Goal: Task Accomplishment & Management: Manage account settings

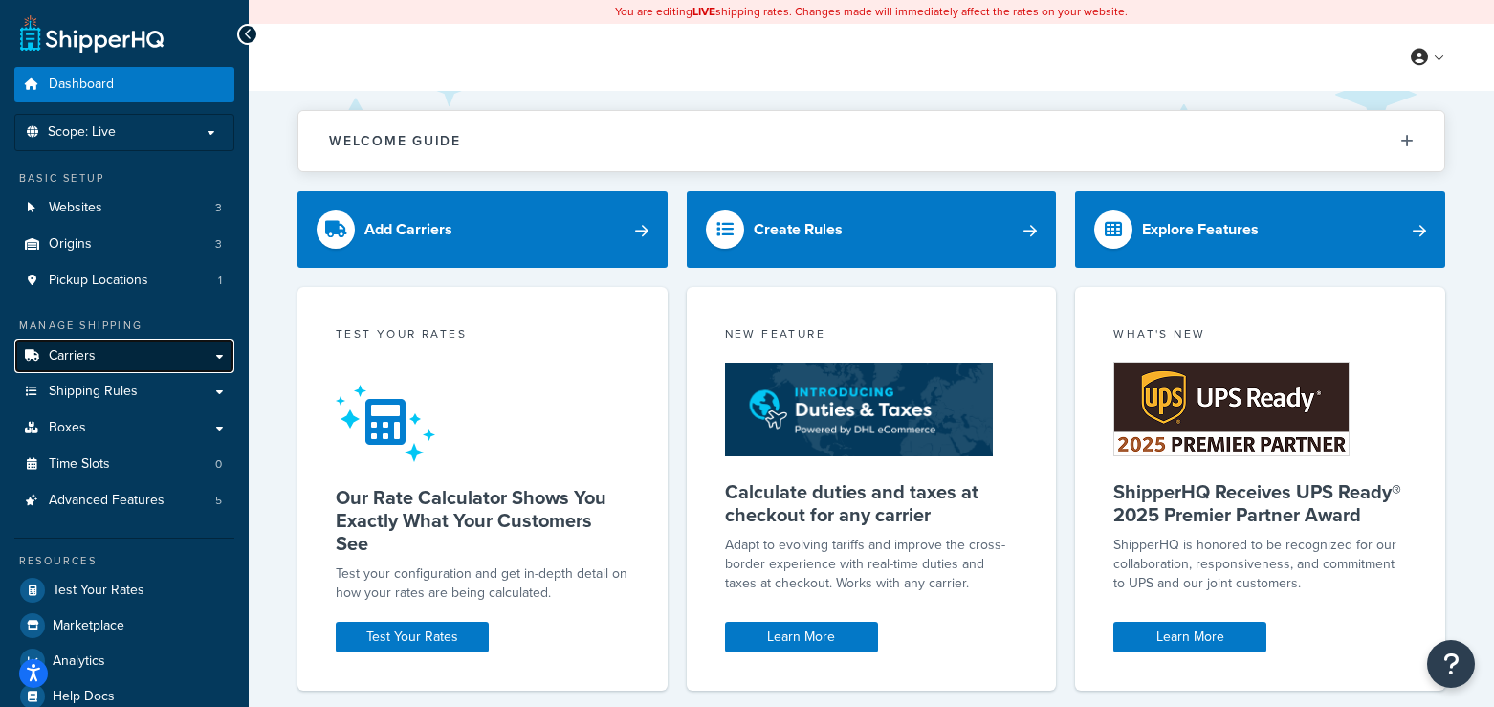
click at [176, 368] on link "Carriers" at bounding box center [124, 356] width 220 height 35
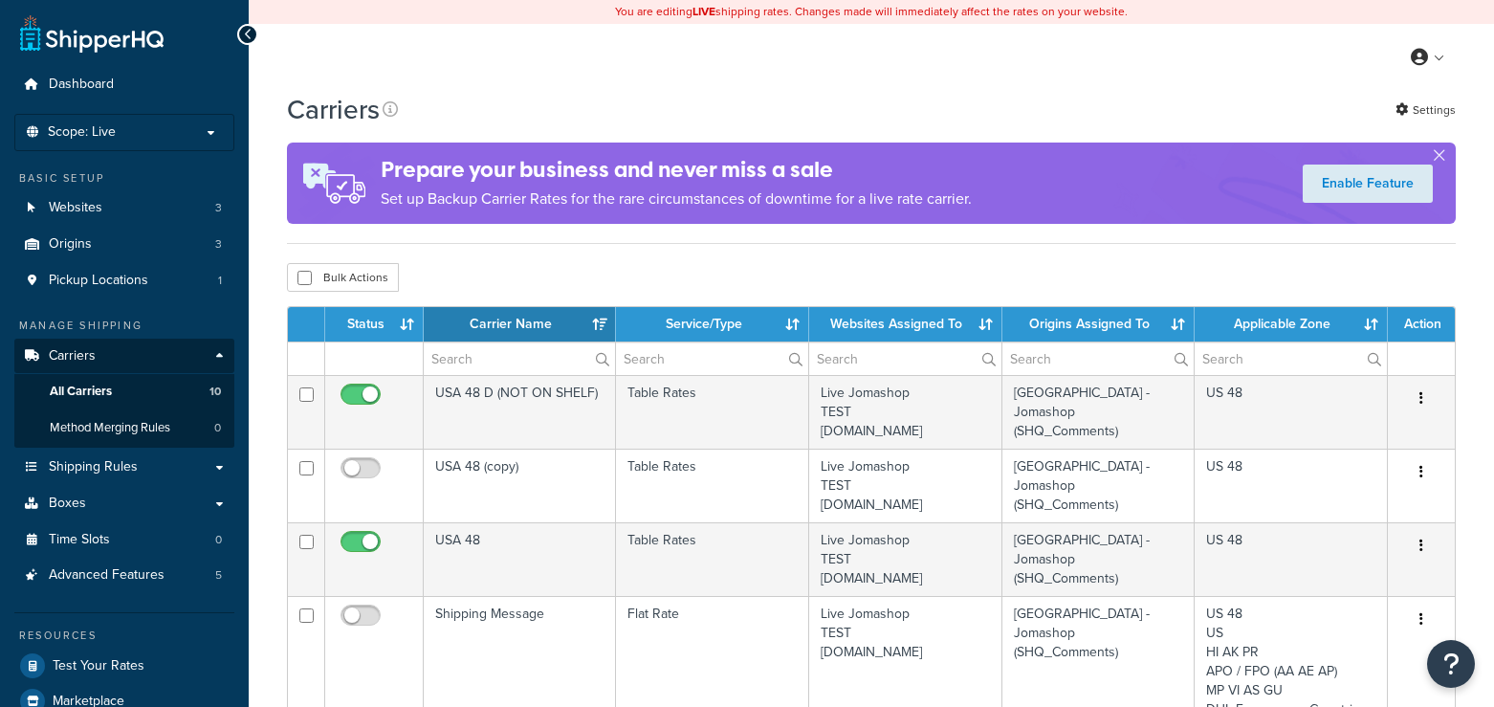
select select "15"
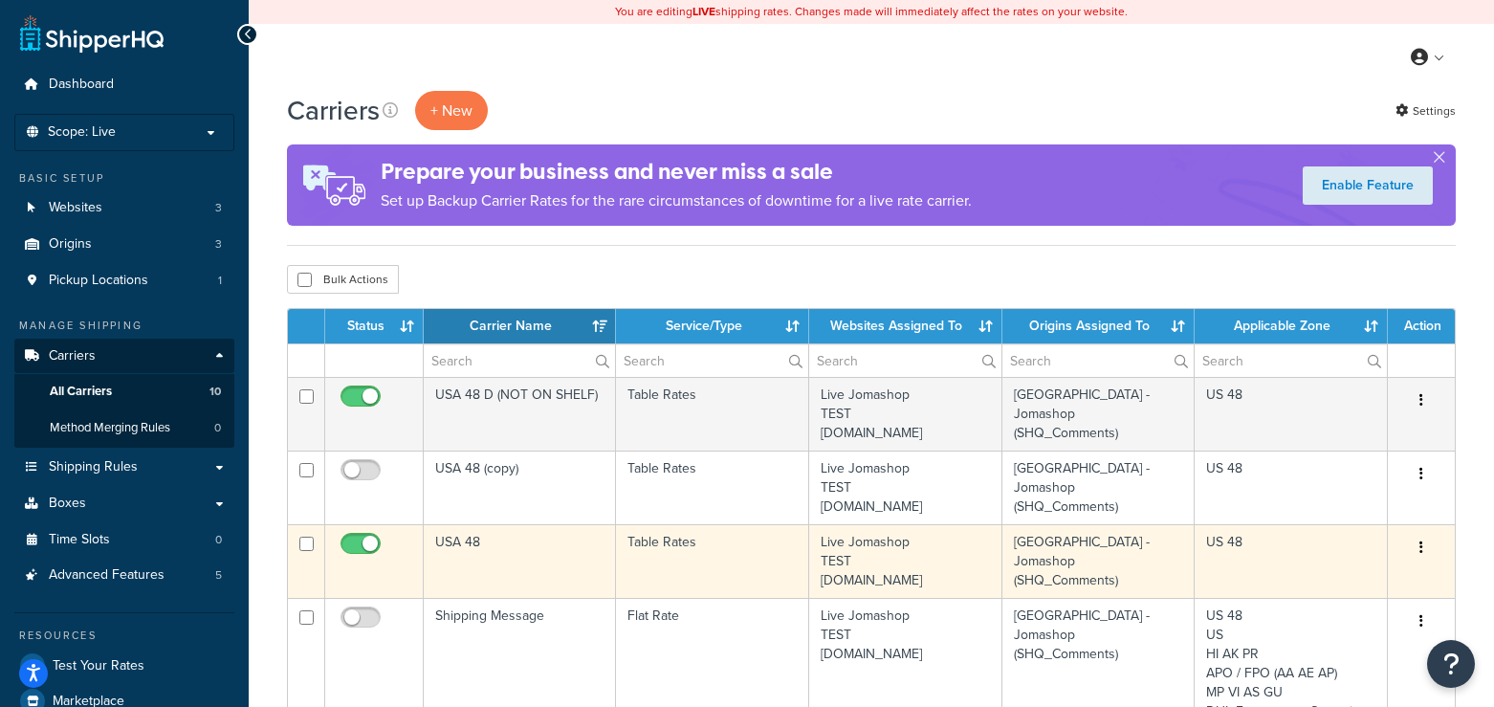
click at [1423, 546] on icon "button" at bounding box center [1422, 547] width 4 height 13
click at [1316, 589] on link "Edit" at bounding box center [1344, 586] width 151 height 39
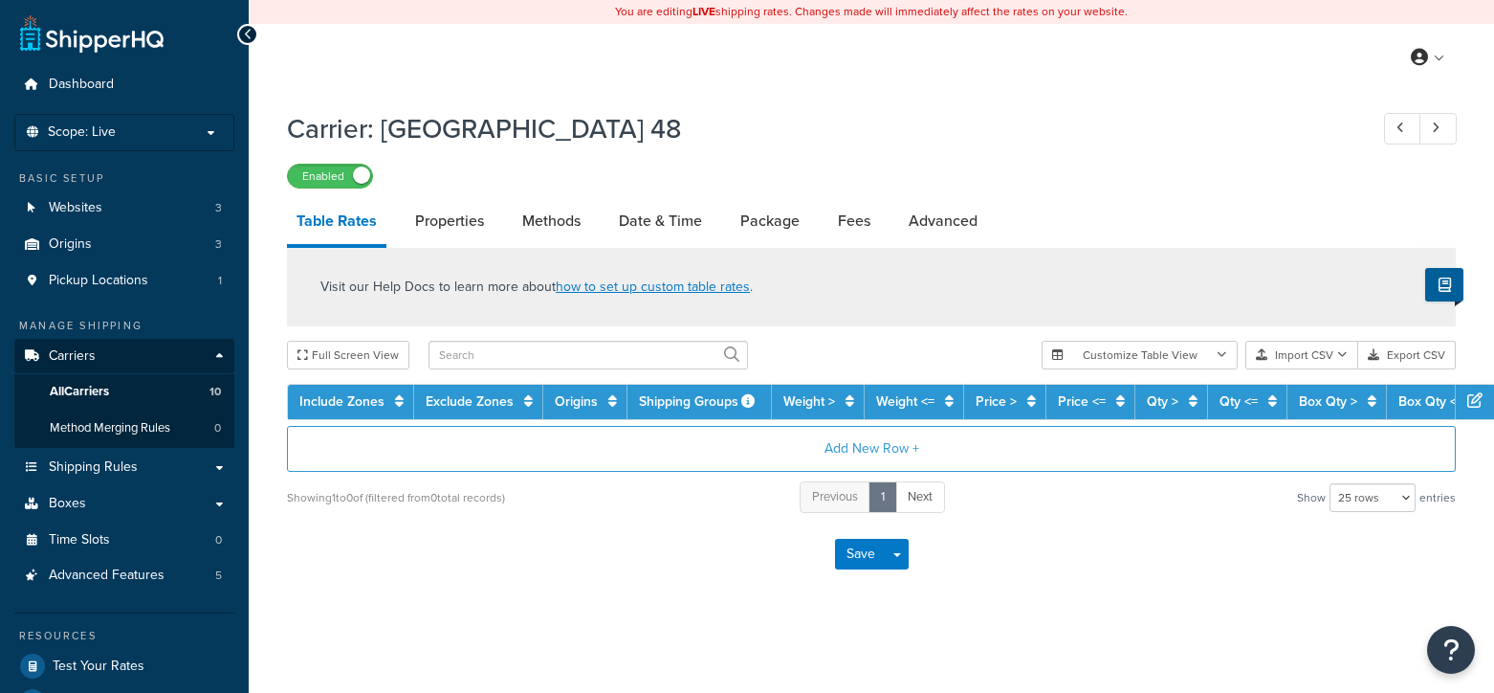
select select "25"
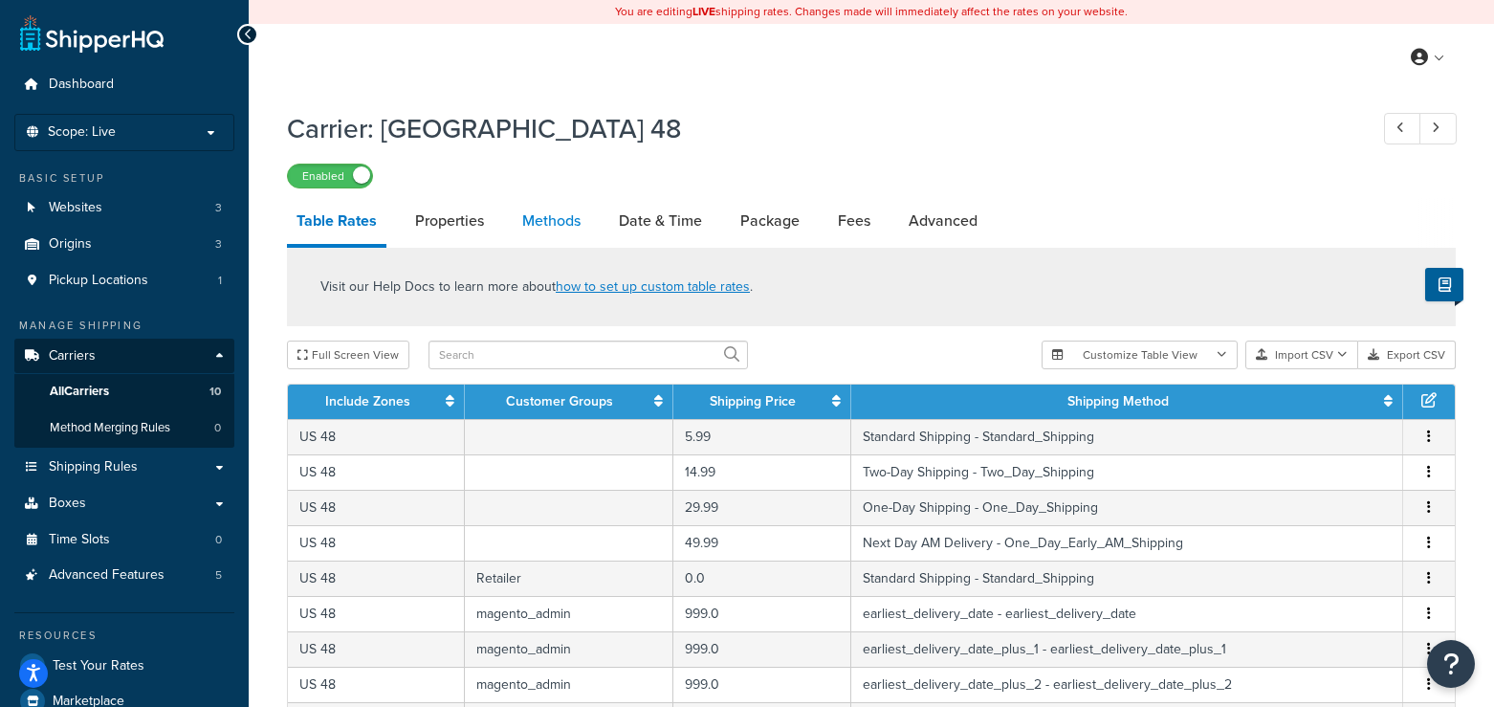
click at [536, 222] on link "Methods" at bounding box center [551, 221] width 77 height 46
select select "25"
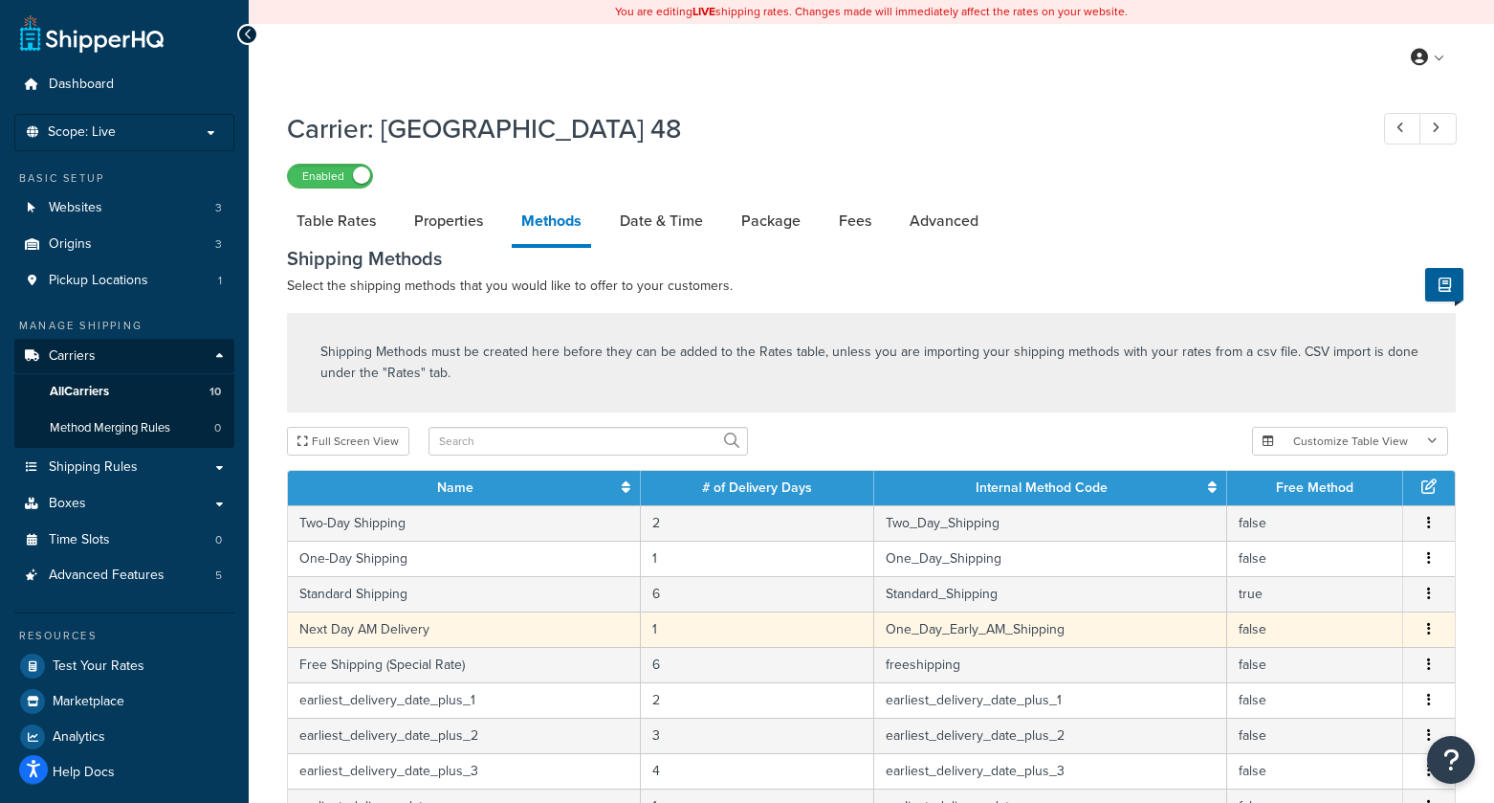
click at [1429, 631] on icon "button" at bounding box center [1429, 628] width 4 height 13
click at [1330, 612] on div "Edit" at bounding box center [1332, 612] width 136 height 39
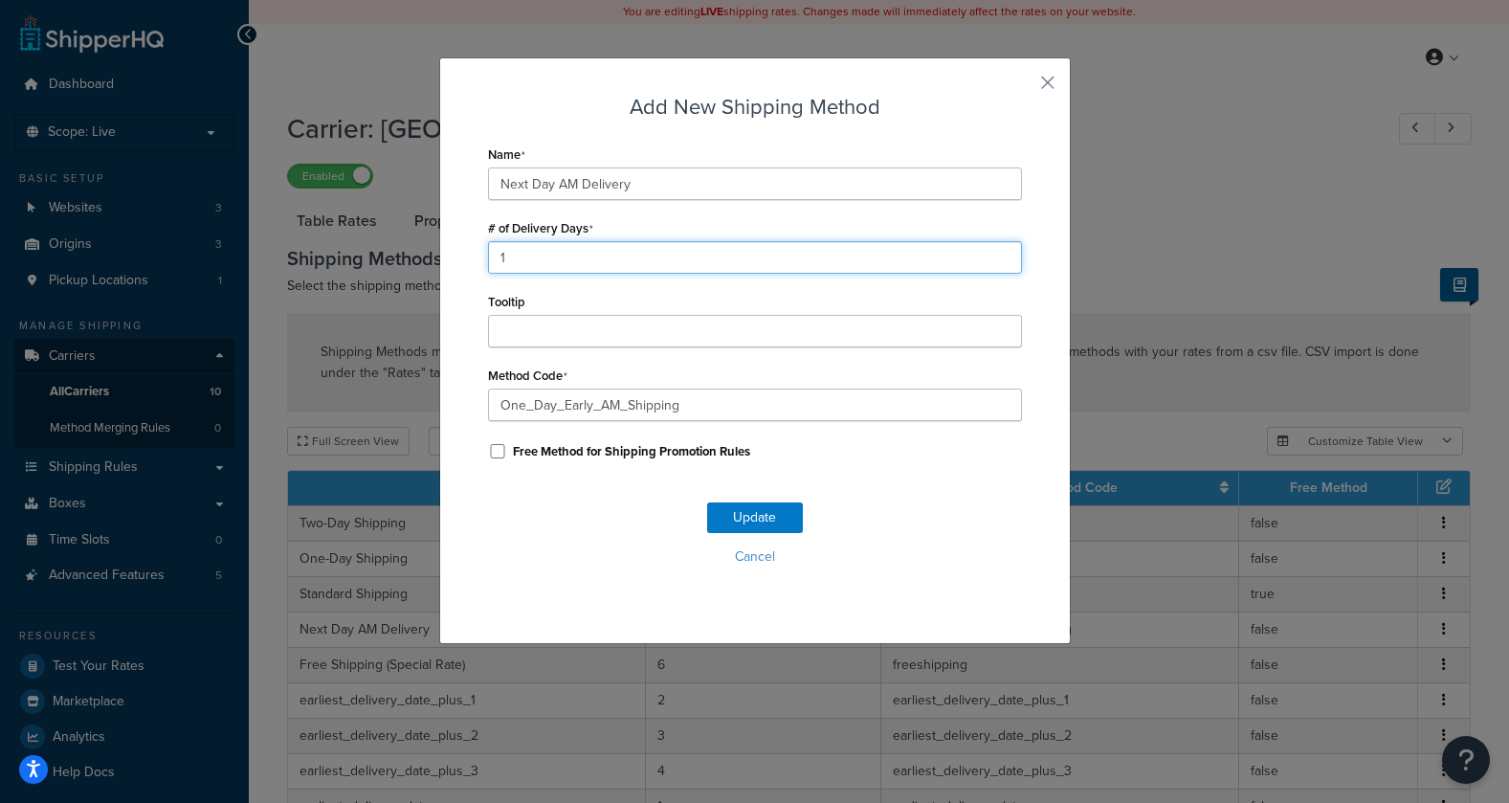
drag, startPoint x: 510, startPoint y: 254, endPoint x: 444, endPoint y: 254, distance: 66.0
click at [445, 254] on div "Add New Shipping Method Name Next Day AM Delivery # of Delivery Days 1 Tooltip …" at bounding box center [754, 350] width 631 height 586
type input "2"
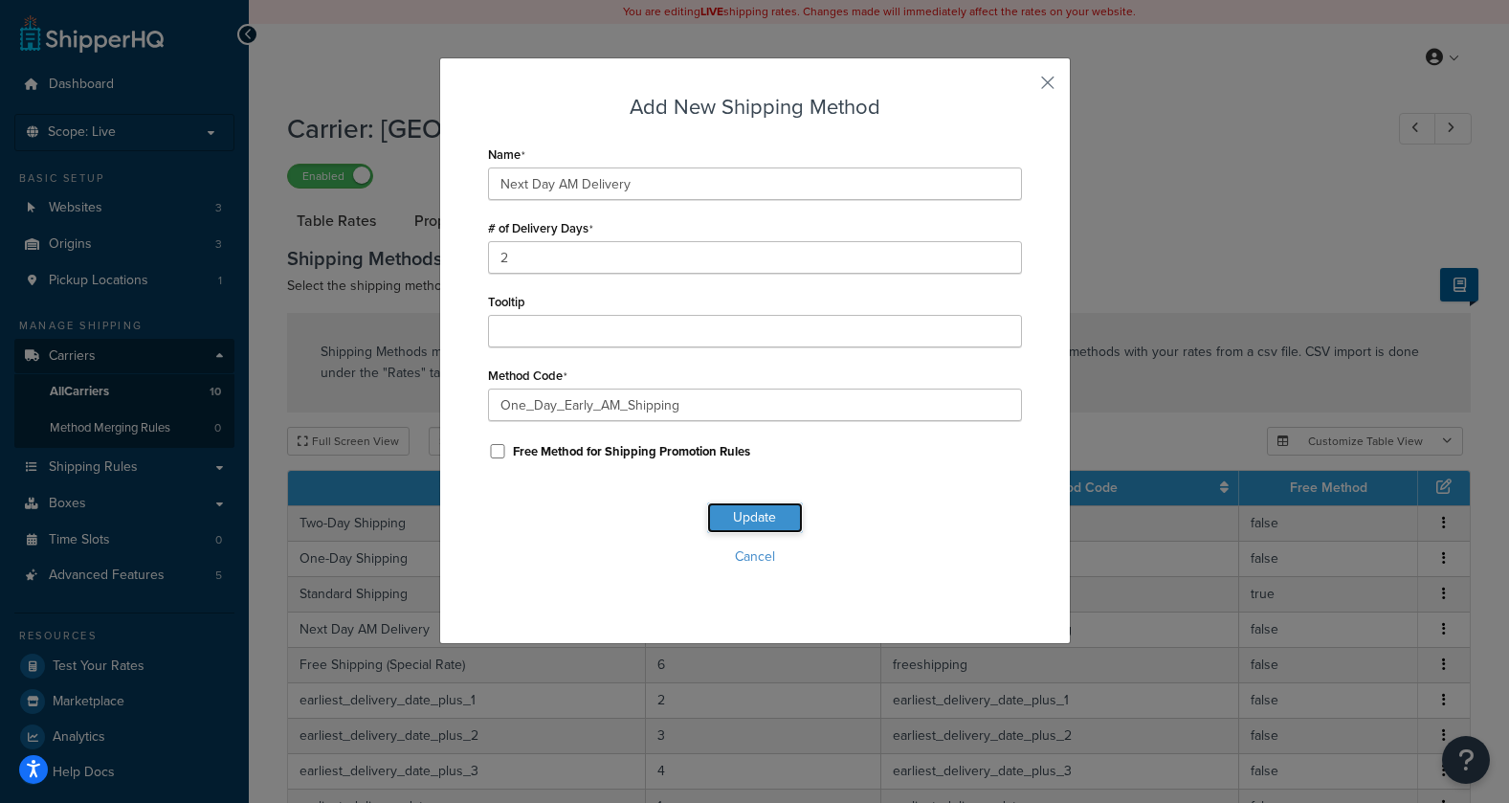
click at [719, 514] on button "Update" at bounding box center [755, 517] width 96 height 31
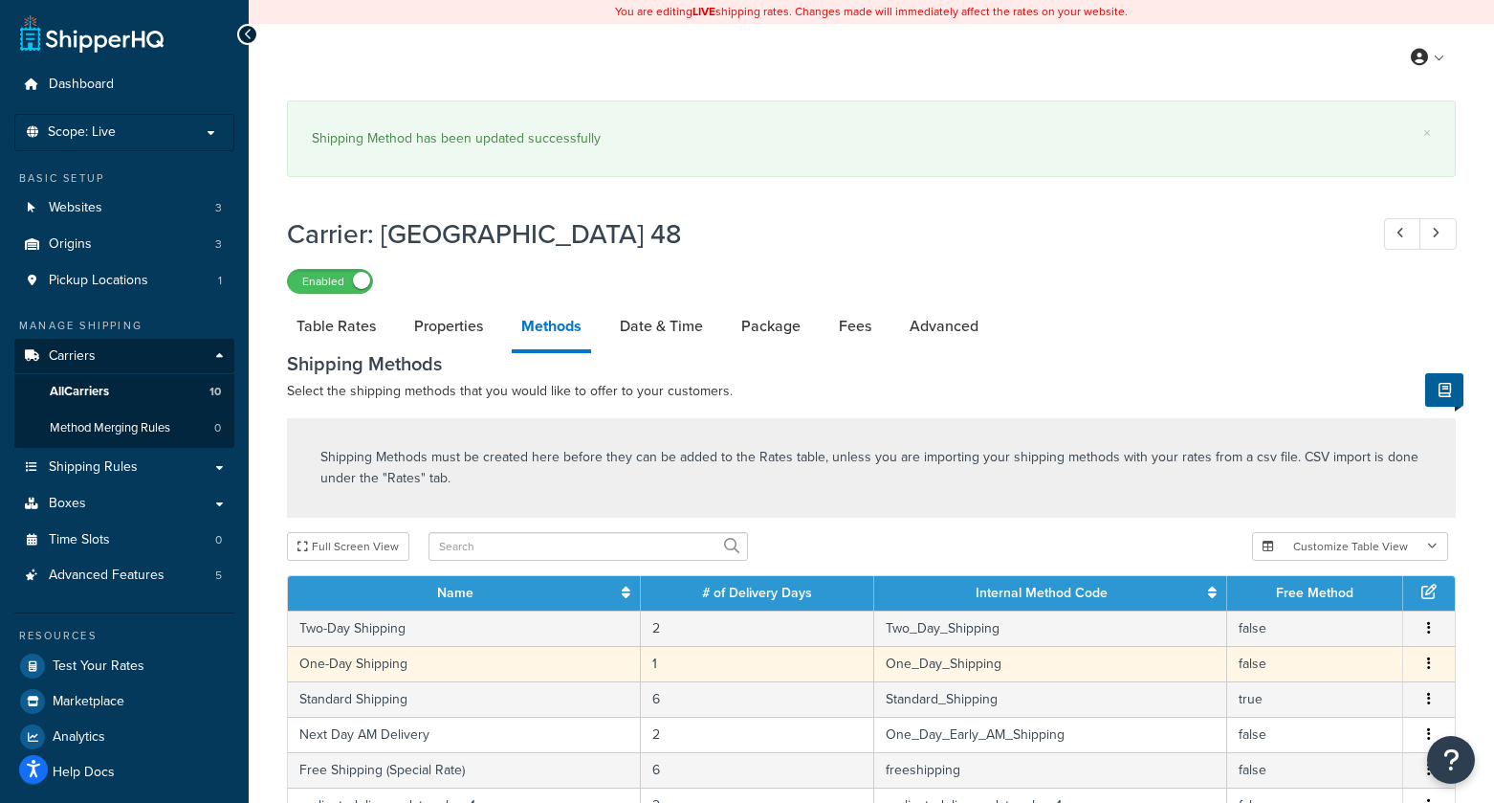
click at [1431, 667] on button "button" at bounding box center [1429, 663] width 15 height 21
click at [1351, 649] on div "Edit" at bounding box center [1332, 647] width 136 height 39
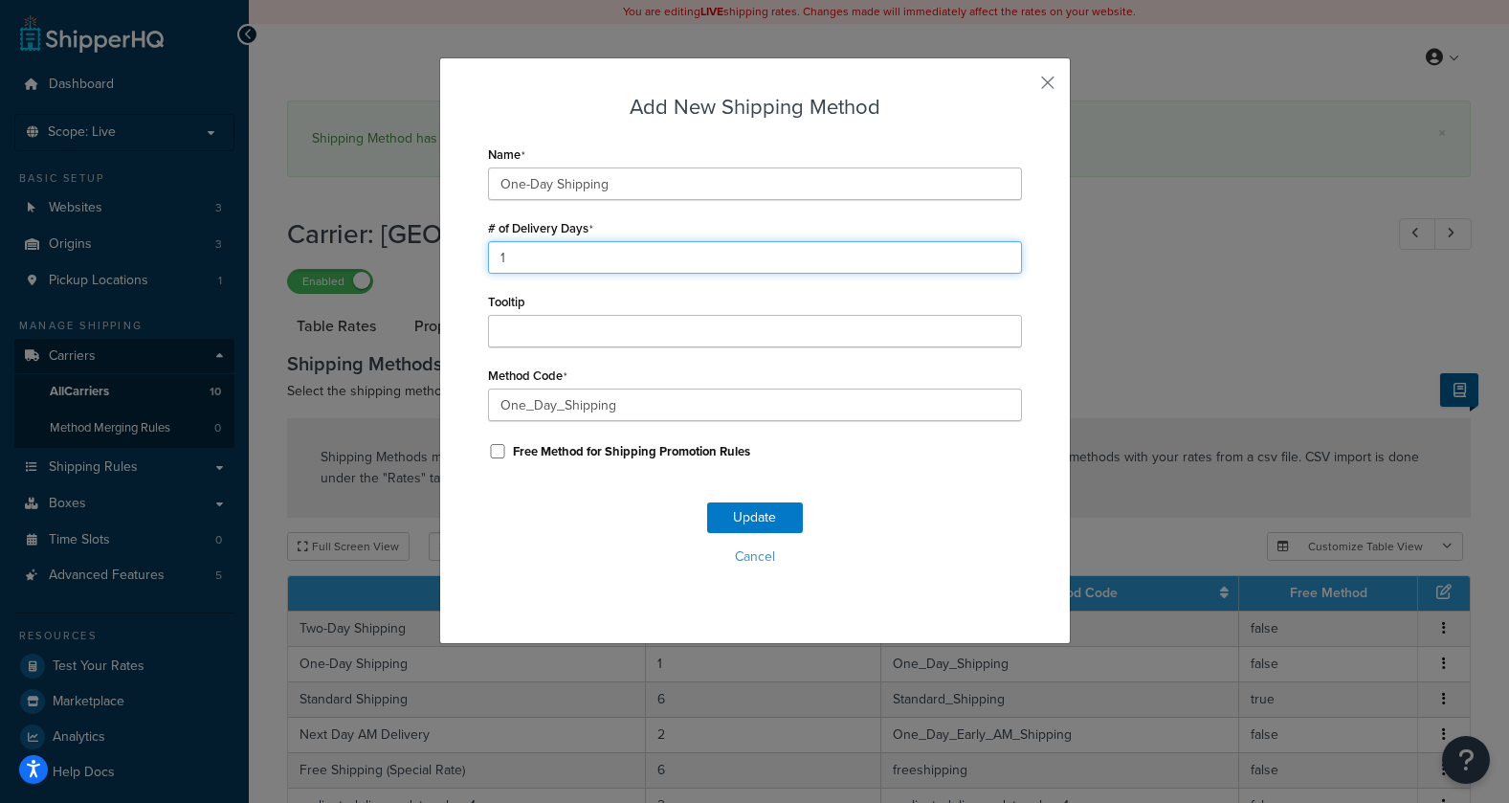
drag, startPoint x: 542, startPoint y: 263, endPoint x: 439, endPoint y: 258, distance: 103.4
click at [439, 258] on div "Add New Shipping Method Name One-Day Shipping # of Delivery Days 1 Tooltip Meth…" at bounding box center [754, 350] width 631 height 586
type input "2"
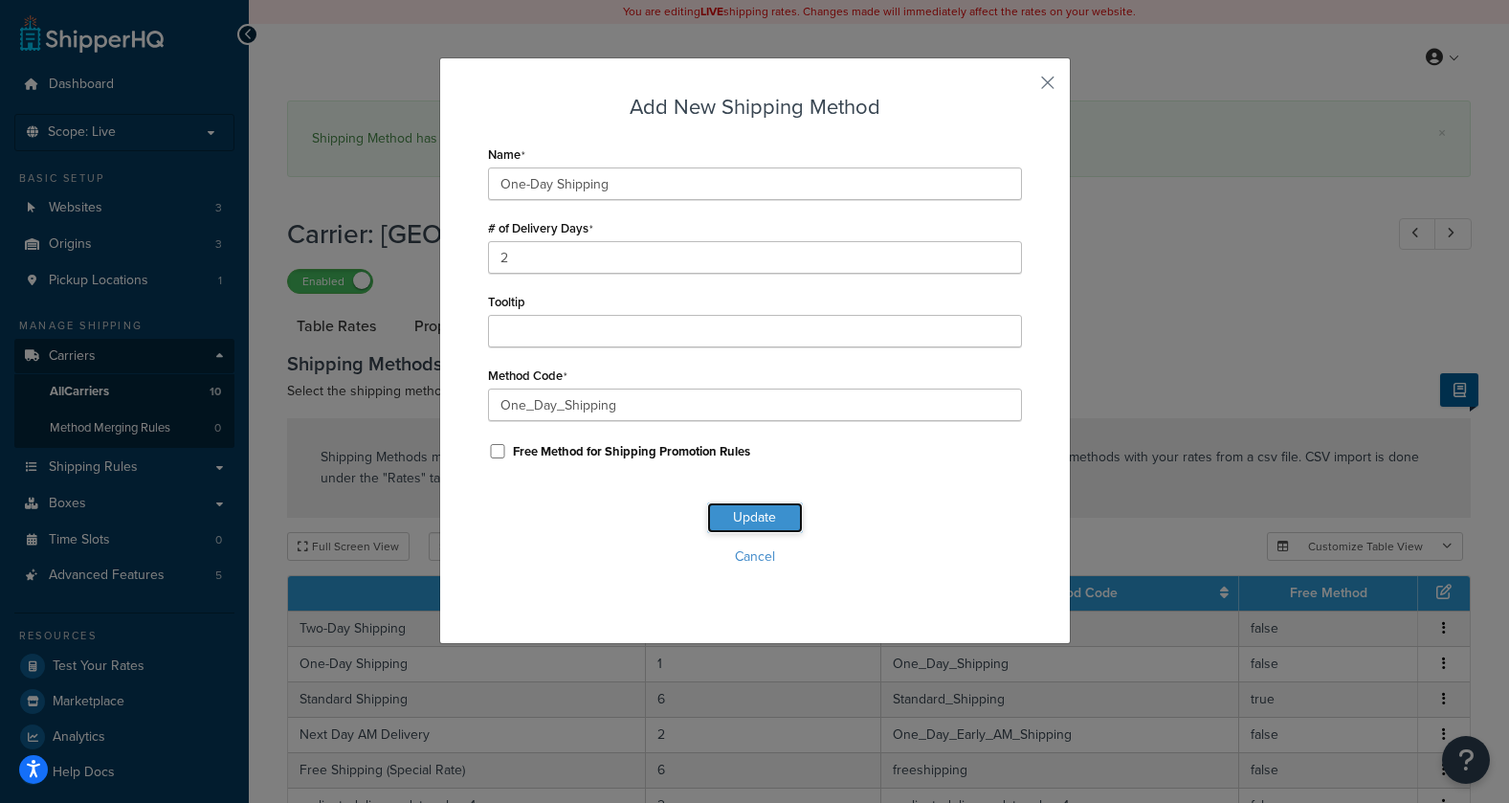
click at [738, 520] on button "Update" at bounding box center [755, 517] width 96 height 31
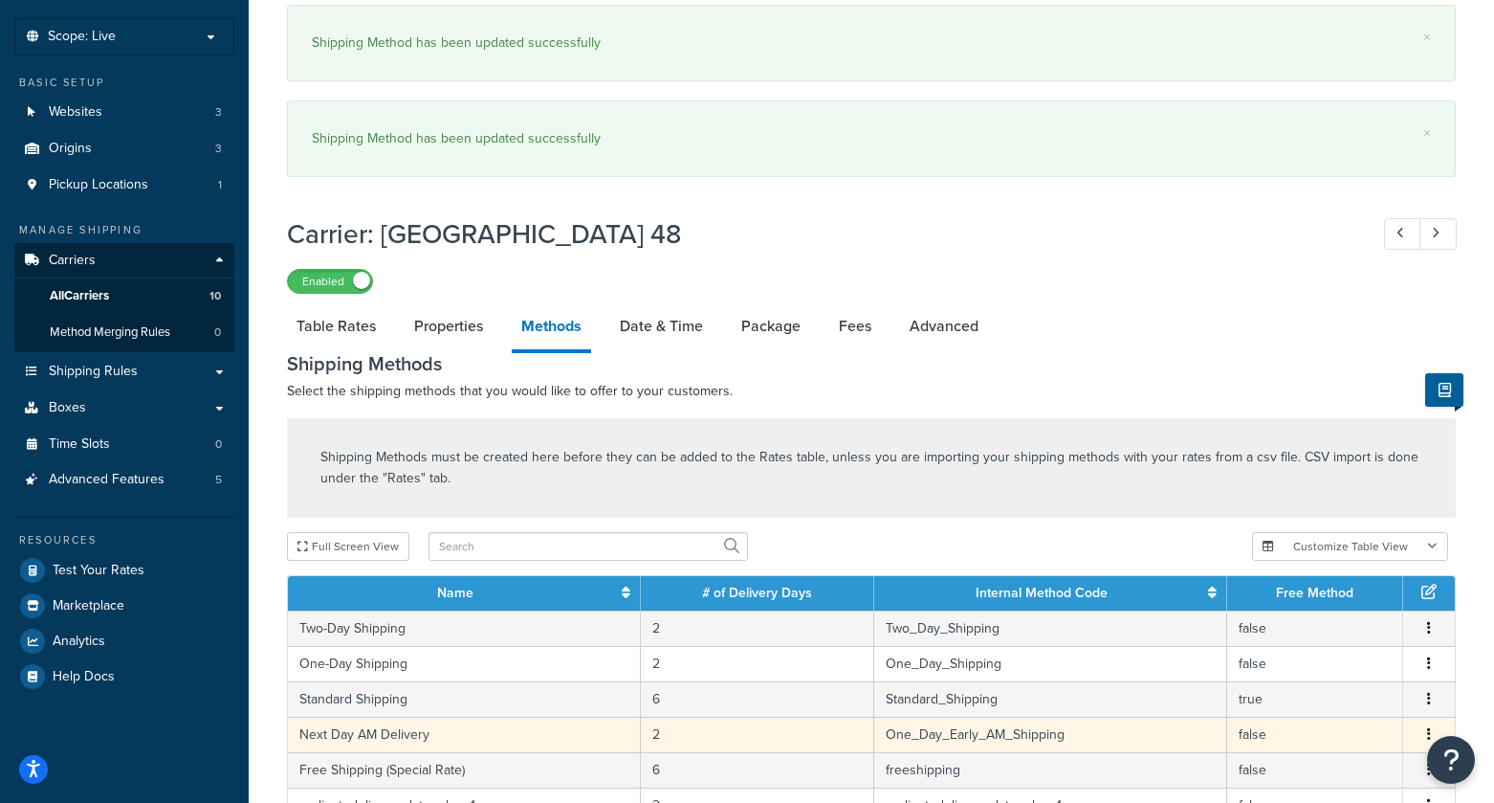
scroll to position [191, 0]
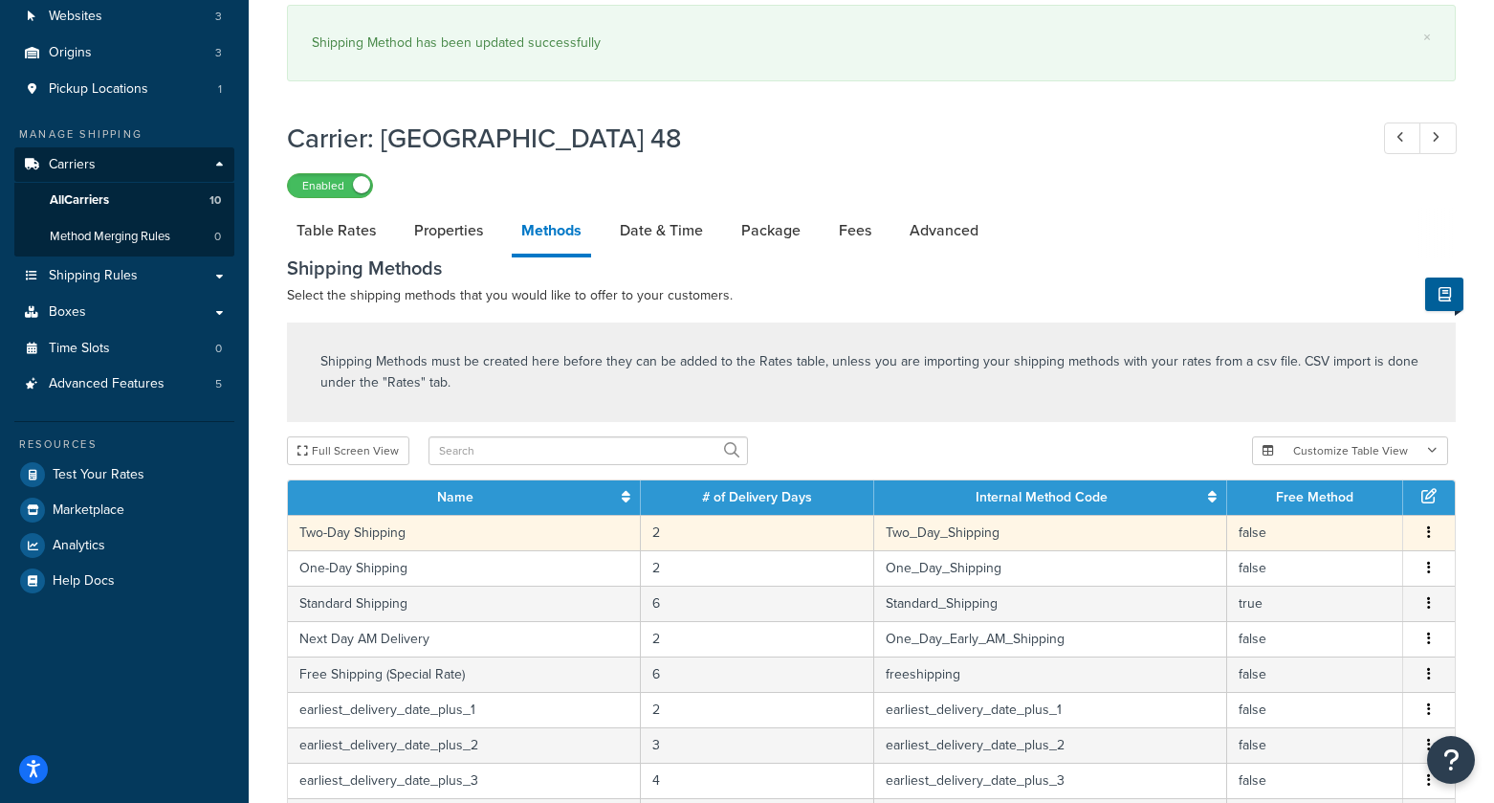
click at [1431, 539] on button "button" at bounding box center [1429, 532] width 15 height 21
click at [1342, 523] on div "Edit" at bounding box center [1332, 516] width 136 height 39
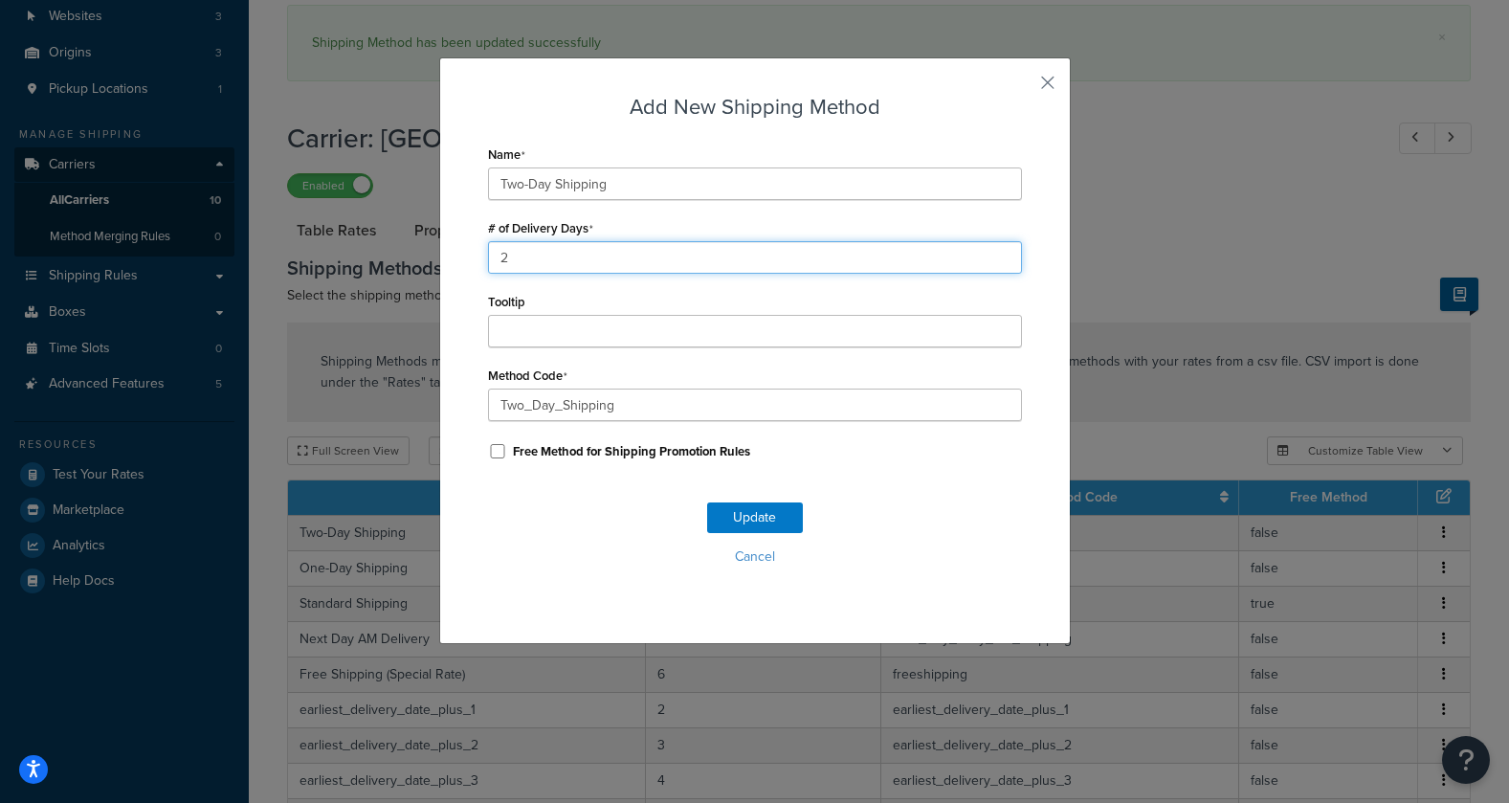
drag, startPoint x: 512, startPoint y: 267, endPoint x: 452, endPoint y: 266, distance: 60.3
click at [452, 266] on div "Add New Shipping Method Name Two-Day Shipping # of Delivery Days 2 Tooltip Meth…" at bounding box center [754, 350] width 631 height 586
type input "3"
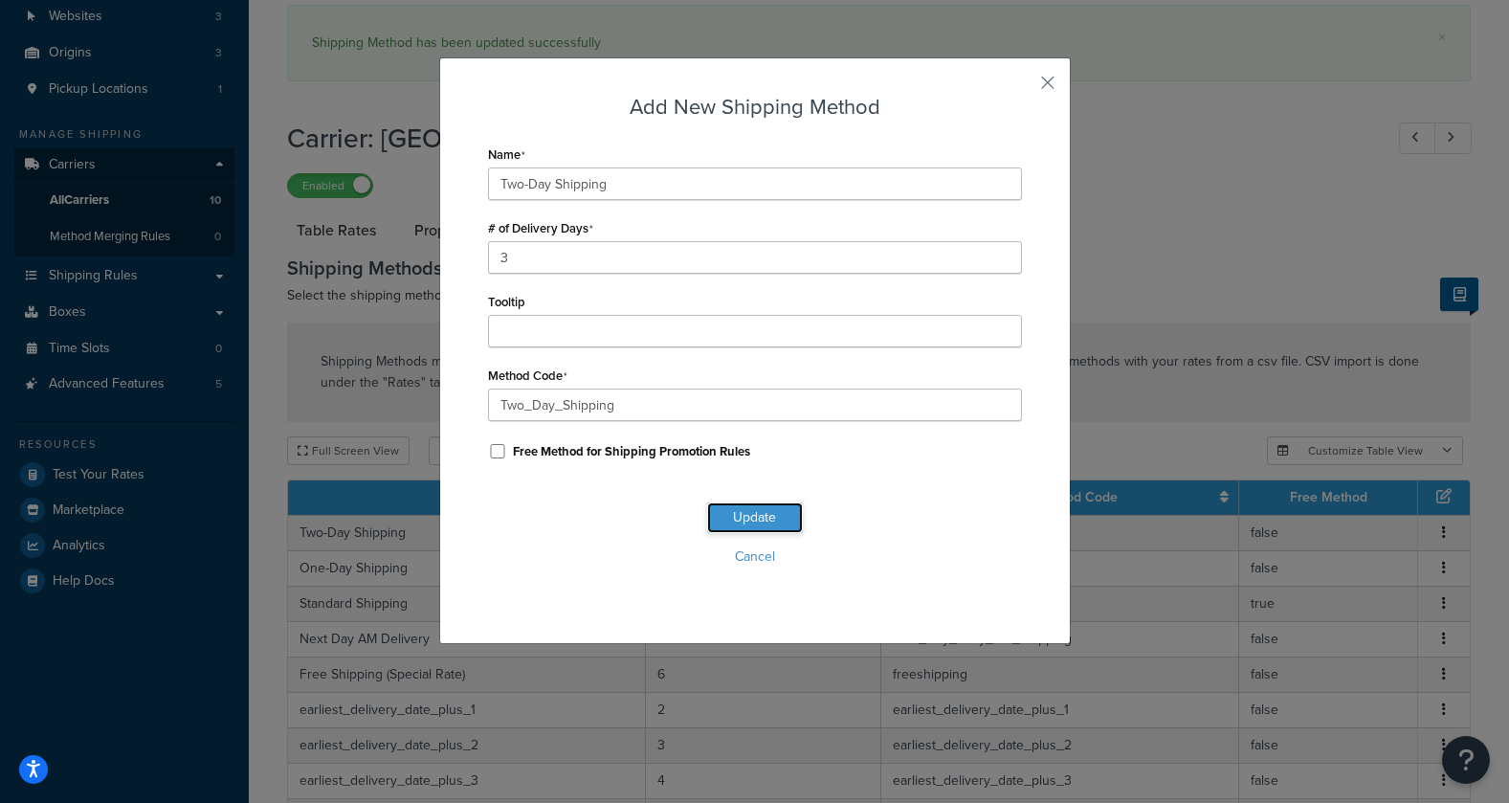
click at [739, 520] on button "Update" at bounding box center [755, 517] width 96 height 31
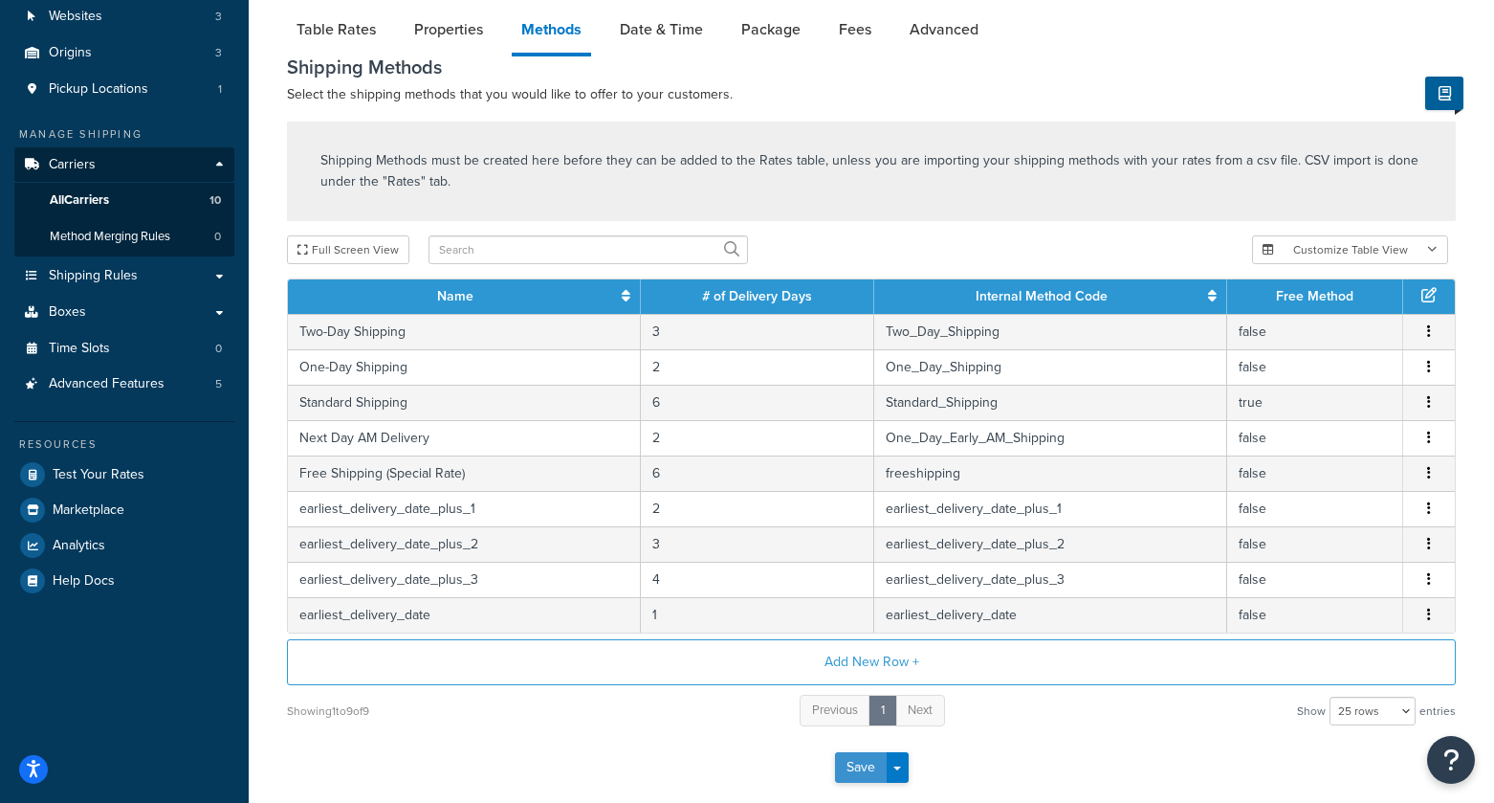
click at [862, 692] on button "Save" at bounding box center [861, 767] width 52 height 31
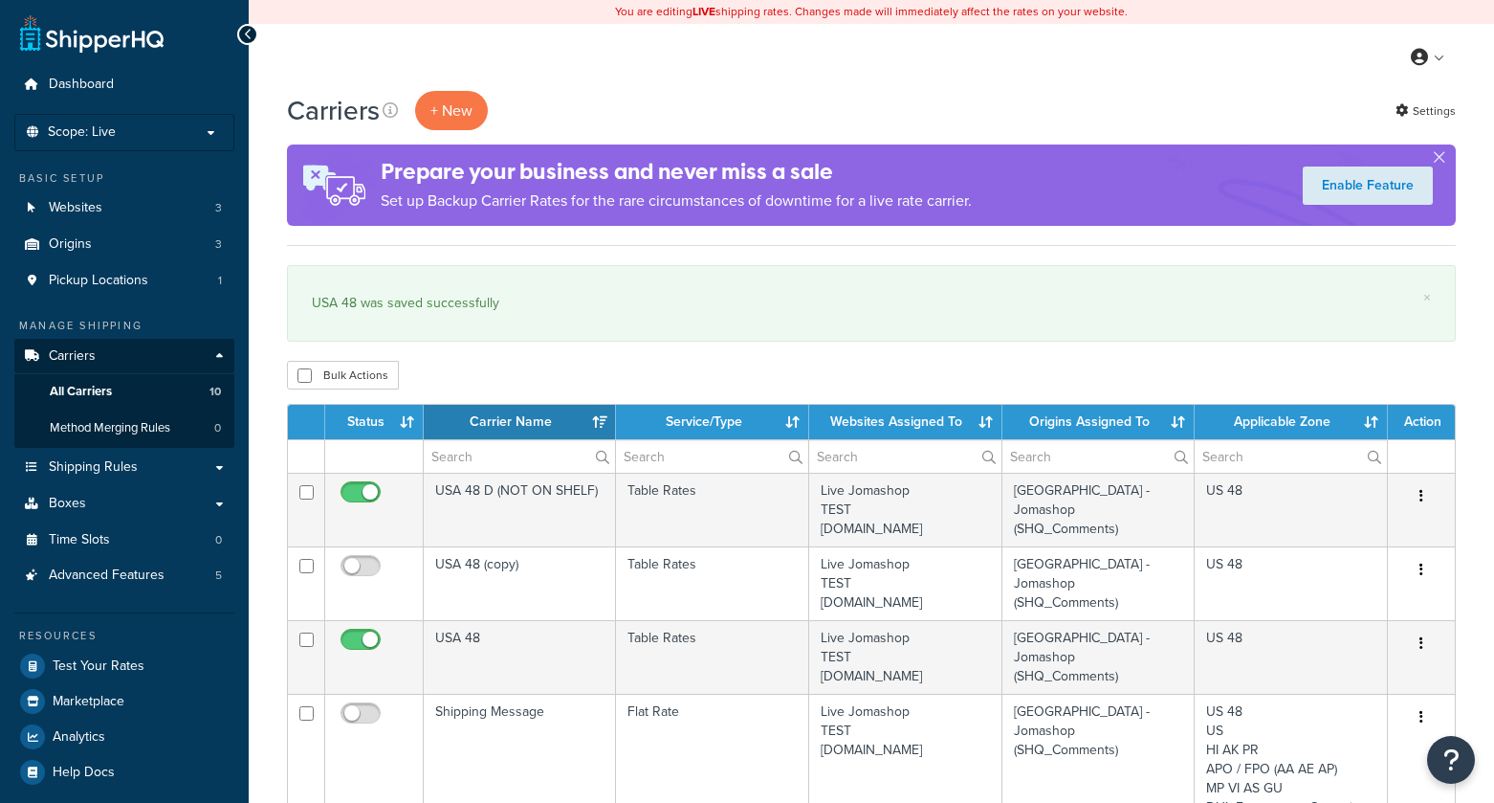
select select "15"
